Goal: Use online tool/utility

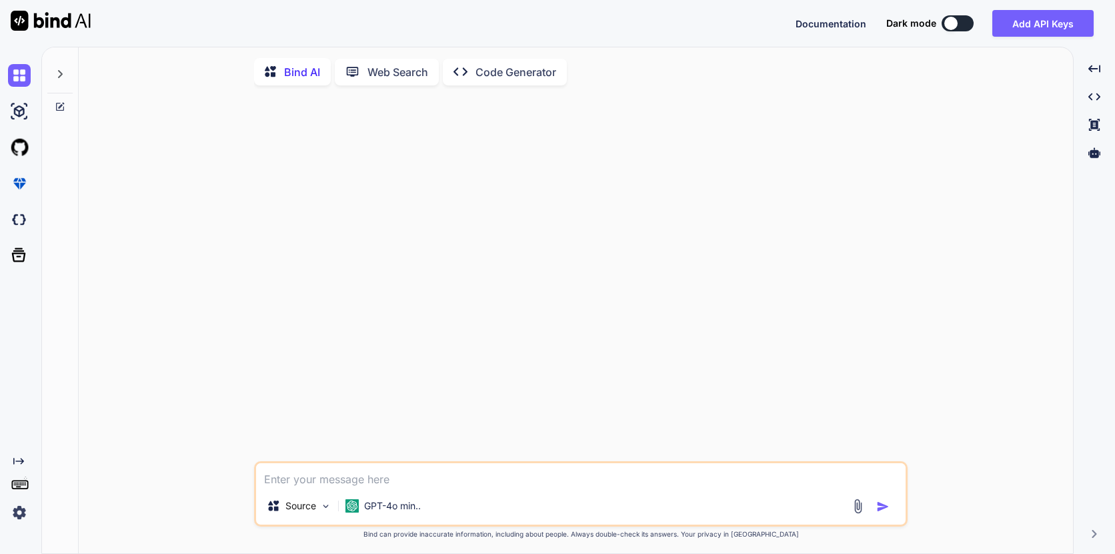
click at [319, 475] on textarea at bounding box center [581, 475] width 650 height 24
click at [408, 485] on textarea at bounding box center [581, 475] width 650 height 24
type textarea "ывапывп"
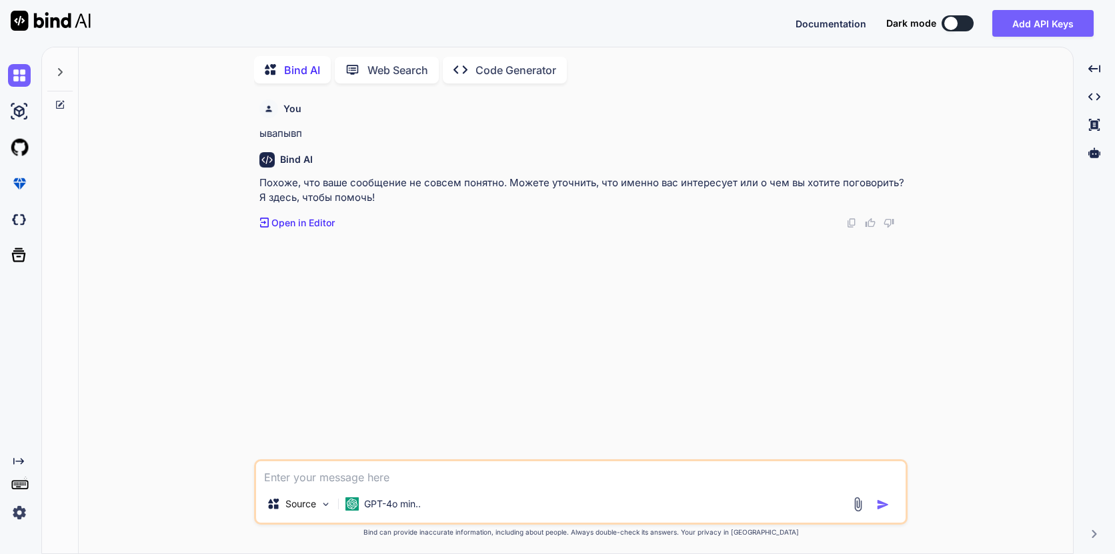
click at [394, 470] on textarea at bounding box center [581, 473] width 650 height 24
type textarea "испытания должны проводится с ингибитором коррозии - переформулируй это более т…"
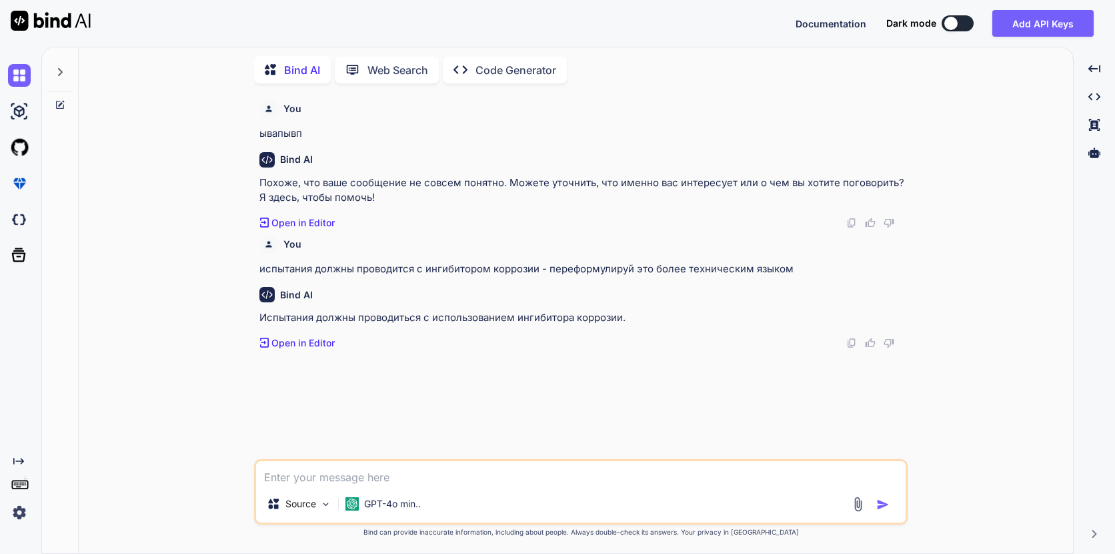
click at [386, 477] on textarea at bounding box center [581, 473] width 650 height 24
type textarea "еще варианты"
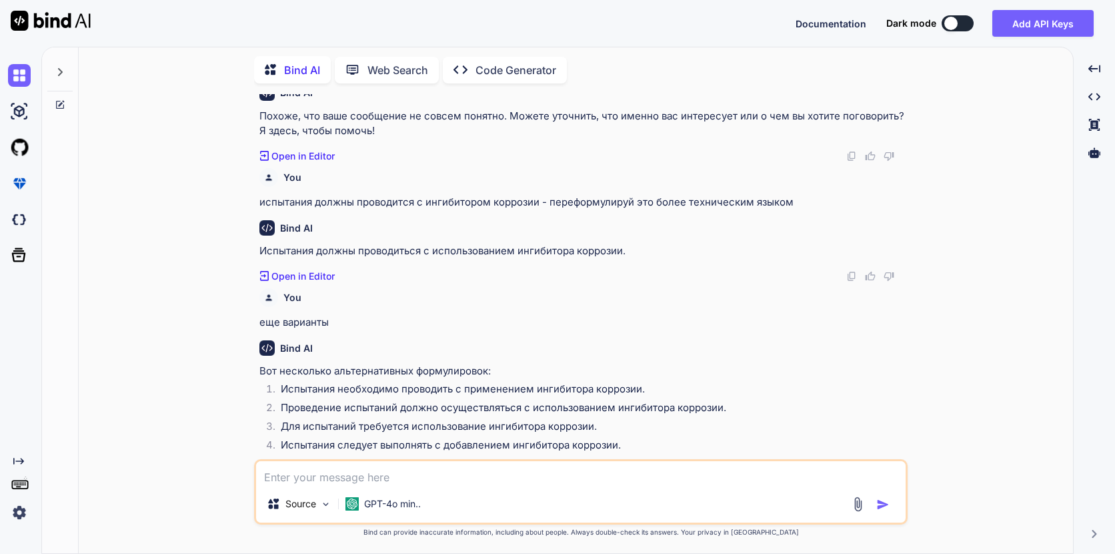
scroll to position [98, 0]
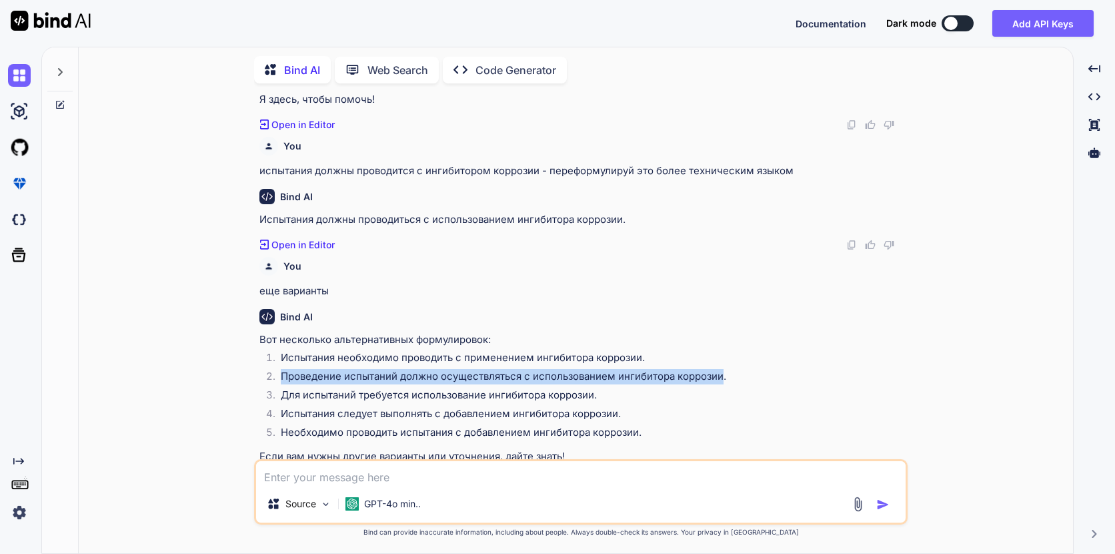
drag, startPoint x: 283, startPoint y: 375, endPoint x: 720, endPoint y: 369, distance: 437.6
click at [720, 369] on li "Проведение испытаний должно осуществляться с использованием ингибитора коррозии." at bounding box center [587, 378] width 635 height 19
copy li "Проведение испытаний должно осуществляться с использованием ингибитора коррозии"
